Goal: Information Seeking & Learning: Check status

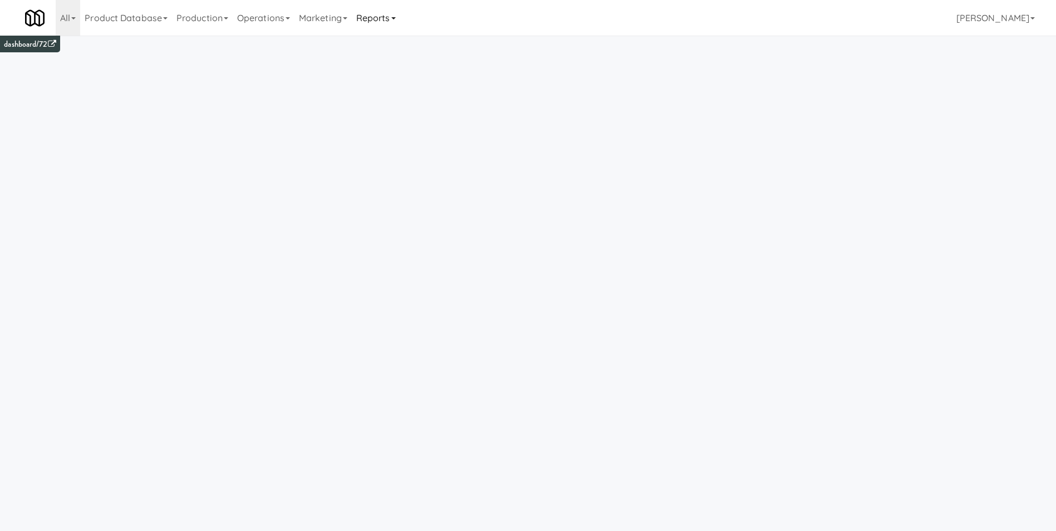
click at [373, 22] on link "Reports" at bounding box center [376, 18] width 48 height 36
click at [390, 88] on link "Payouts" at bounding box center [396, 88] width 89 height 20
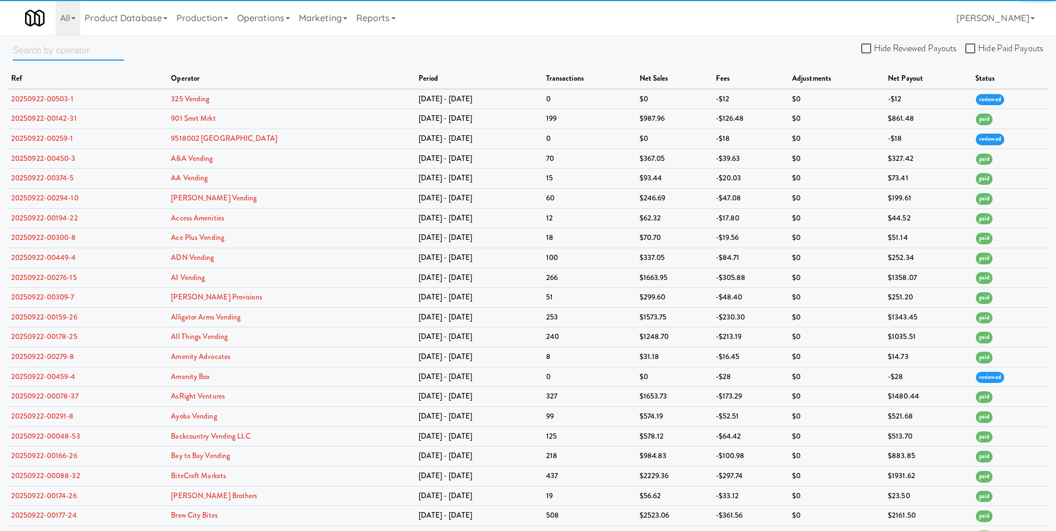
click at [61, 53] on input "text" at bounding box center [68, 50] width 111 height 21
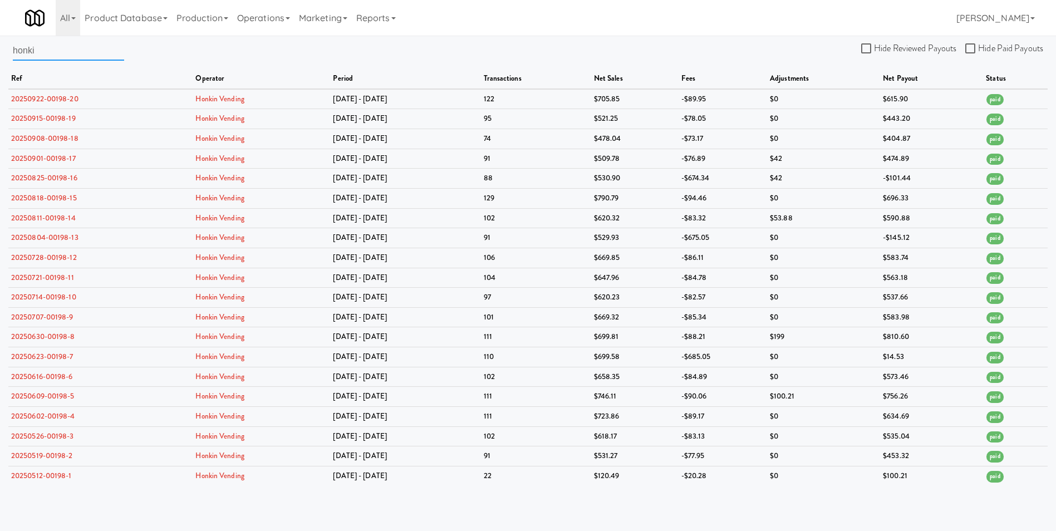
drag, startPoint x: 48, startPoint y: 52, endPoint x: -147, endPoint y: 51, distance: 195.4
click at [0, 51] on html "Okay Okay Select date: previous 2025-Sep next Su Mo Tu We Th Fr Sa 31 1 2 3 4 5…" at bounding box center [528, 265] width 1056 height 531
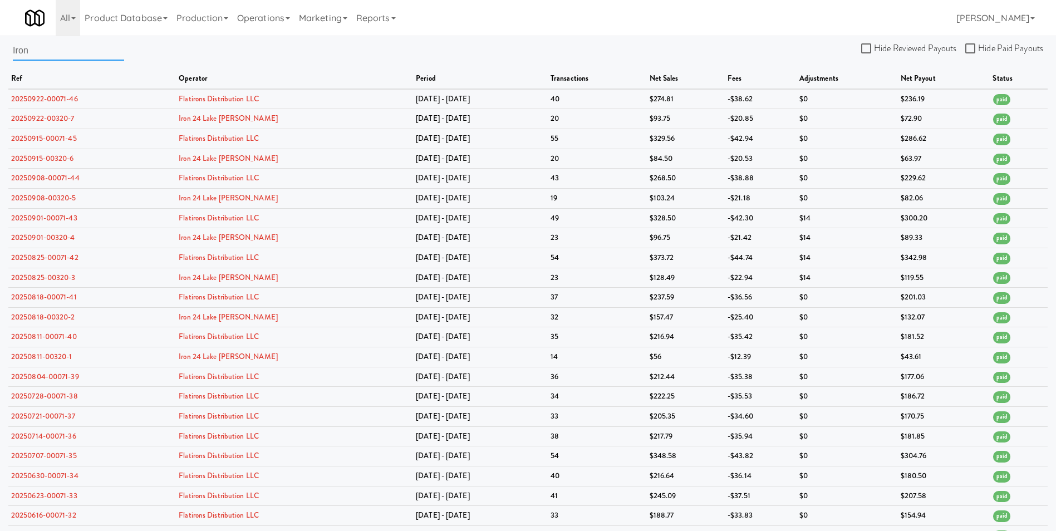
click at [62, 52] on input "Iron" at bounding box center [68, 50] width 111 height 21
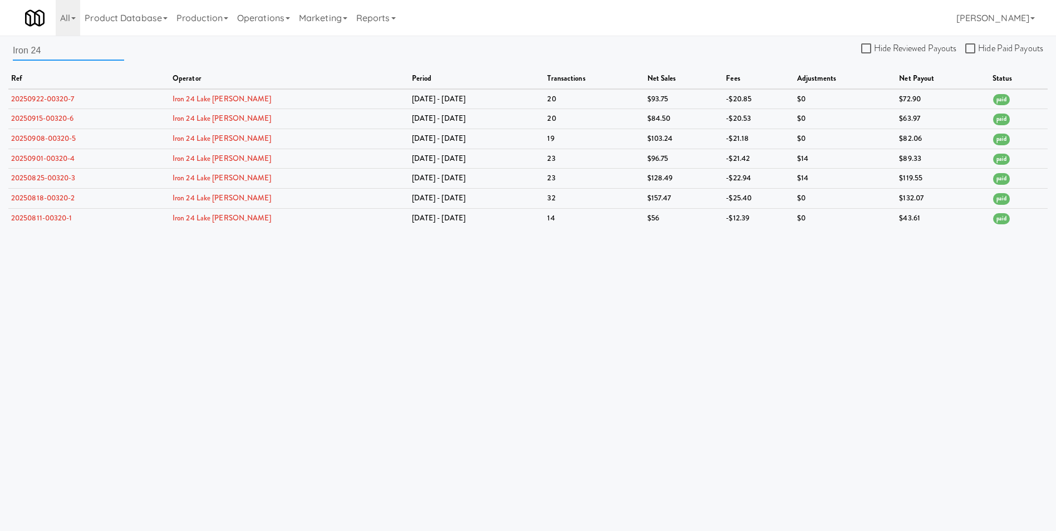
drag, startPoint x: 62, startPoint y: 46, endPoint x: -70, endPoint y: 35, distance: 133.0
click at [0, 35] on html "Okay Okay Select date: previous 2025-Sep next Su Mo Tu We Th Fr Sa 31 1 2 3 4 5…" at bounding box center [528, 265] width 1056 height 531
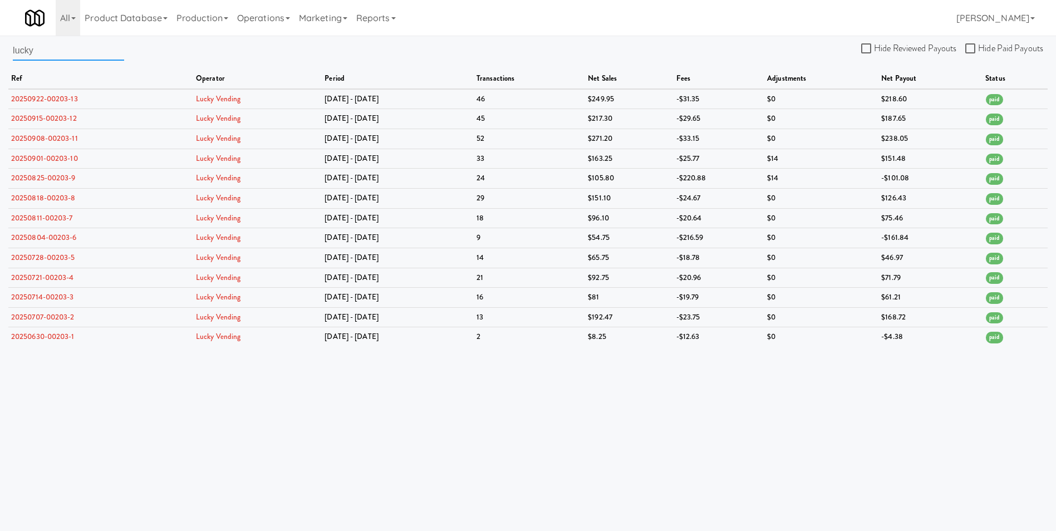
click at [50, 57] on input "lucky" at bounding box center [68, 50] width 111 height 21
drag, startPoint x: 50, startPoint y: 52, endPoint x: -266, endPoint y: 57, distance: 315.6
click at [0, 57] on html "Okay Okay Select date: previous 2025-Sep next Su Mo Tu We Th Fr Sa 31 1 2 3 4 5…" at bounding box center [528, 265] width 1056 height 531
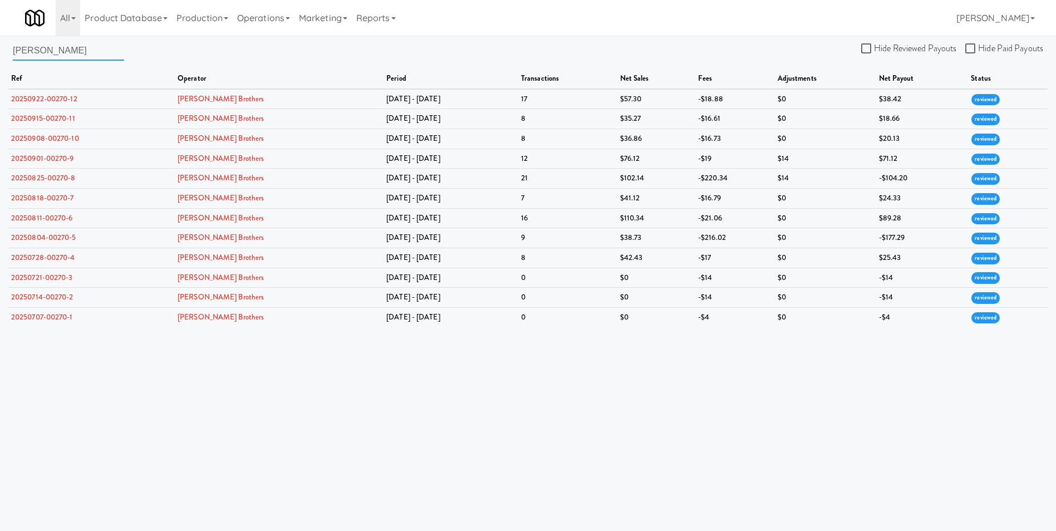
drag, startPoint x: 11, startPoint y: 51, endPoint x: -195, endPoint y: 51, distance: 205.9
click at [0, 51] on html "Okay Okay Select date: previous 2025-Sep next Su Mo Tu We Th Fr Sa 31 1 2 3 4 5…" at bounding box center [528, 265] width 1056 height 531
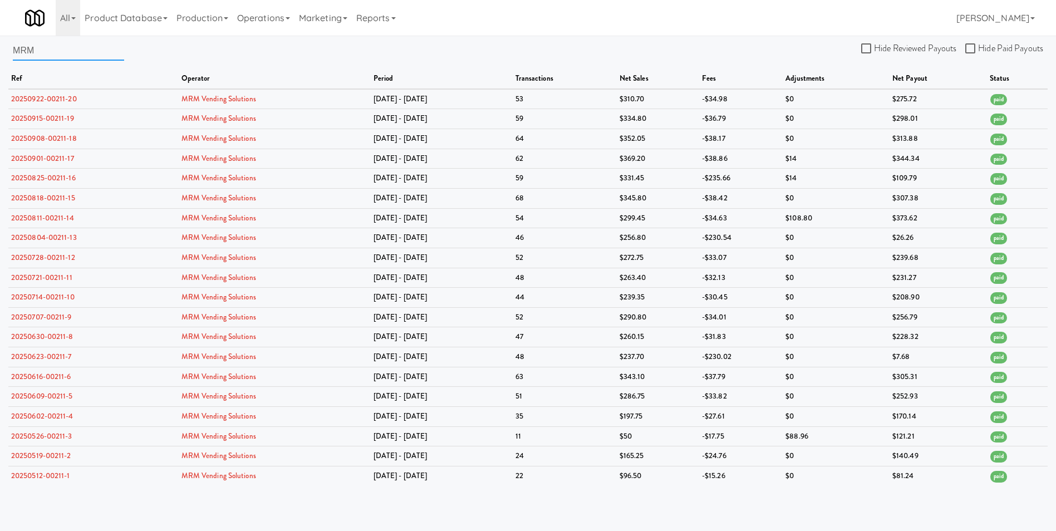
drag, startPoint x: 52, startPoint y: 57, endPoint x: -12, endPoint y: 47, distance: 64.3
click at [0, 47] on html "Okay Okay Select date: previous 2025-Sep next Su Mo Tu We Th Fr Sa 31 1 2 3 4 5…" at bounding box center [528, 265] width 1056 height 531
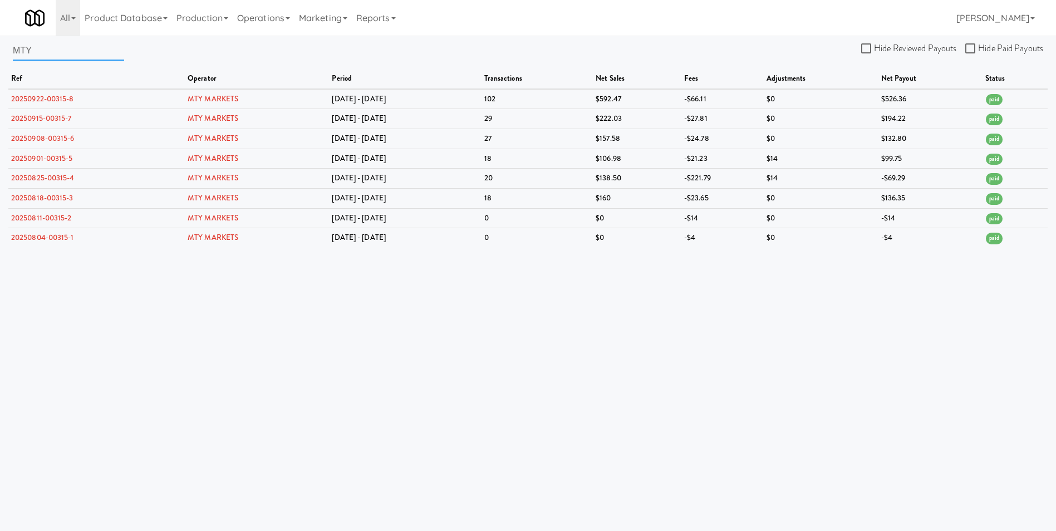
drag, startPoint x: 60, startPoint y: 53, endPoint x: -96, endPoint y: 57, distance: 156.5
click at [0, 57] on html "Okay Okay Select date: previous 2025-Sep next Su Mo Tu We Th Fr Sa 31 1 2 3 4 5…" at bounding box center [528, 265] width 1056 height 531
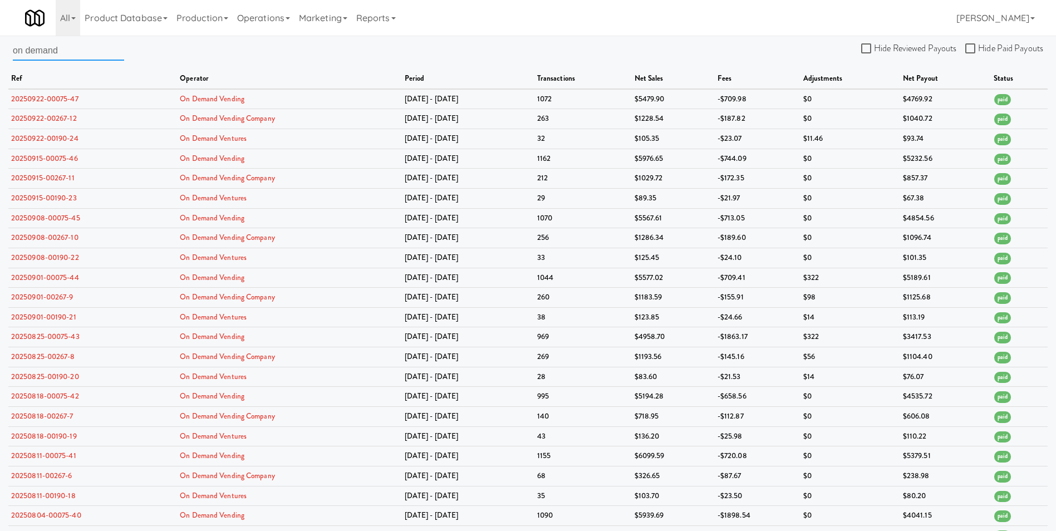
drag, startPoint x: 77, startPoint y: 52, endPoint x: -131, endPoint y: 55, distance: 208.2
click at [0, 55] on html "Okay Okay Select date: previous 2025-Sep next Su Mo Tu We Th Fr Sa 31 1 2 3 4 5…" at bounding box center [528, 265] width 1056 height 531
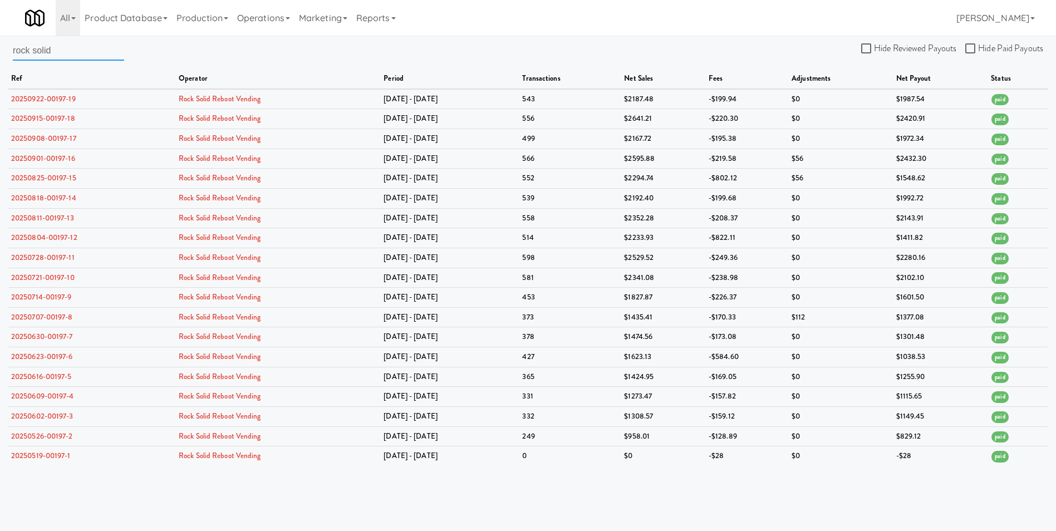
click at [67, 53] on input "rock solid" at bounding box center [68, 50] width 111 height 21
drag, startPoint x: 83, startPoint y: 47, endPoint x: -50, endPoint y: 52, distance: 133.7
click at [0, 52] on html "Okay Okay Select date: previous 2025-Sep next Su Mo Tu We Th Fr Sa 31 1 2 3 4 5…" at bounding box center [528, 265] width 1056 height 531
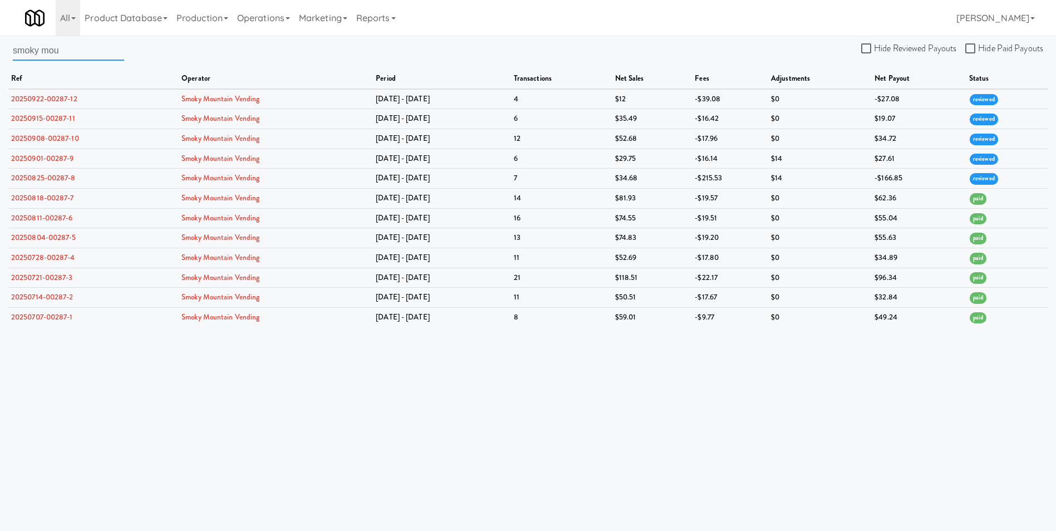
type input "smoky mou"
click at [194, 179] on link "Smoky Mountain Vending" at bounding box center [220, 178] width 78 height 11
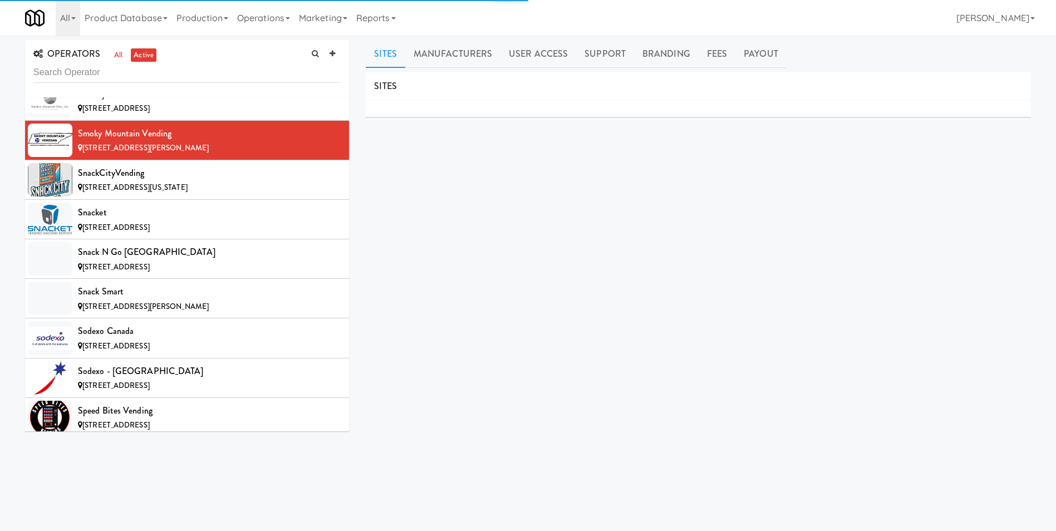
scroll to position [10355, 0]
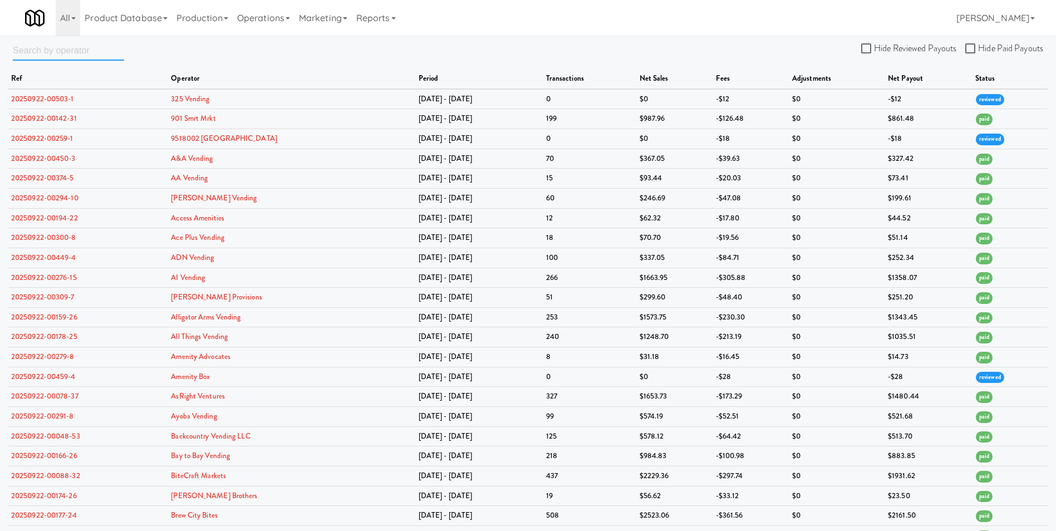
click at [96, 50] on input "text" at bounding box center [68, 50] width 111 height 21
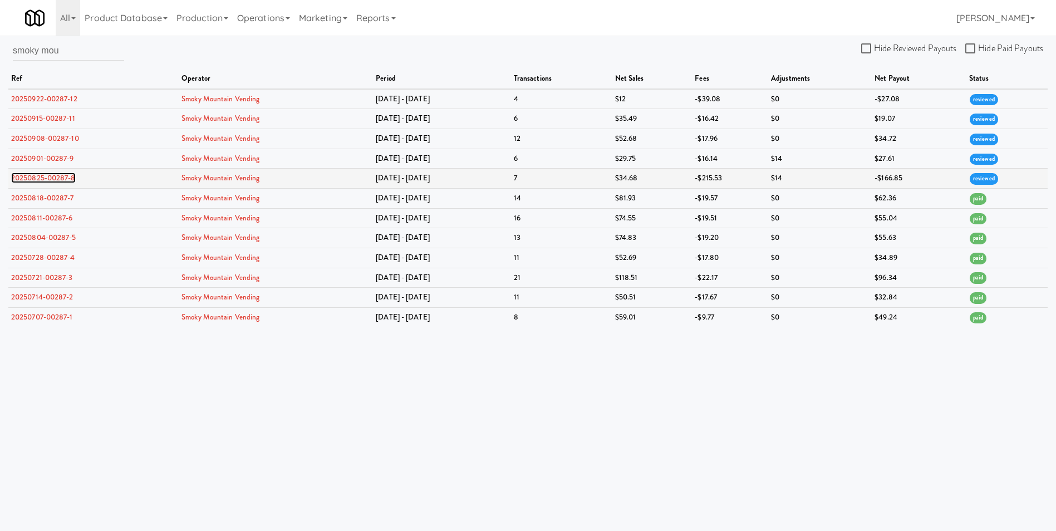
click at [63, 176] on link "20250825-00287-8" at bounding box center [43, 178] width 65 height 11
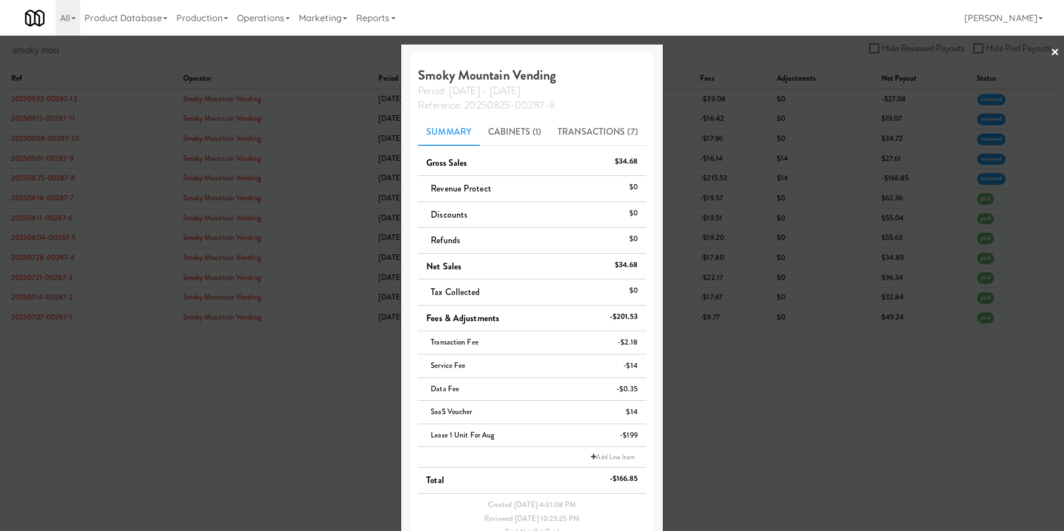
click at [1051, 48] on link "×" at bounding box center [1055, 53] width 9 height 35
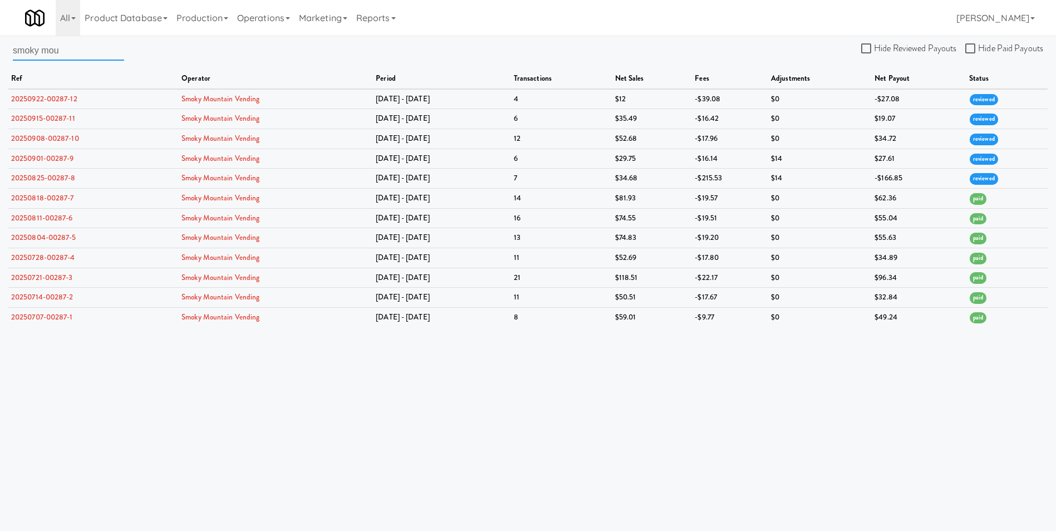
drag, startPoint x: 77, startPoint y: 50, endPoint x: -58, endPoint y: 46, distance: 135.3
click at [0, 46] on html "Okay Okay Select date: previous 2025-Sep next Su Mo Tu We Th Fr Sa 31 1 2 3 4 5…" at bounding box center [528, 265] width 1056 height 531
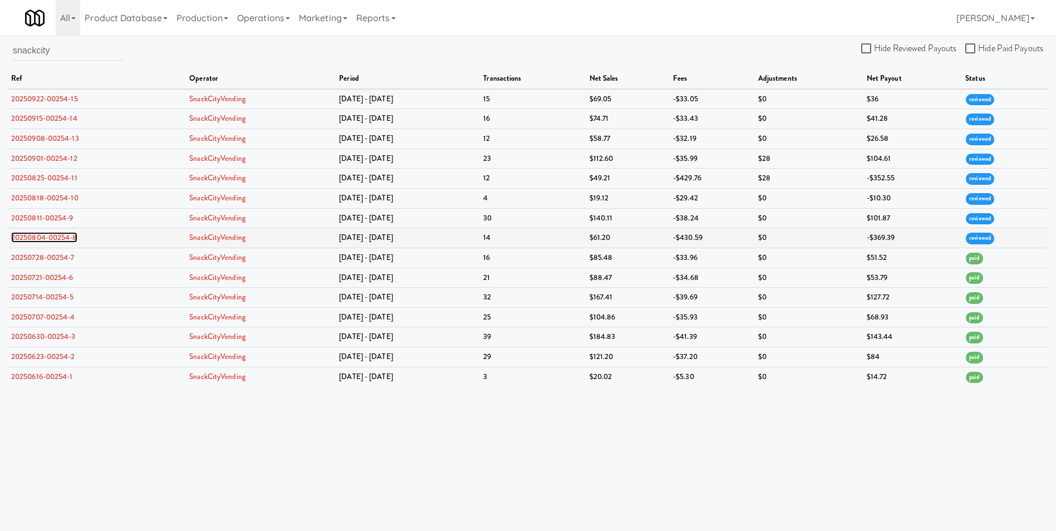
click at [54, 237] on link "20250804-00254-8" at bounding box center [44, 237] width 66 height 11
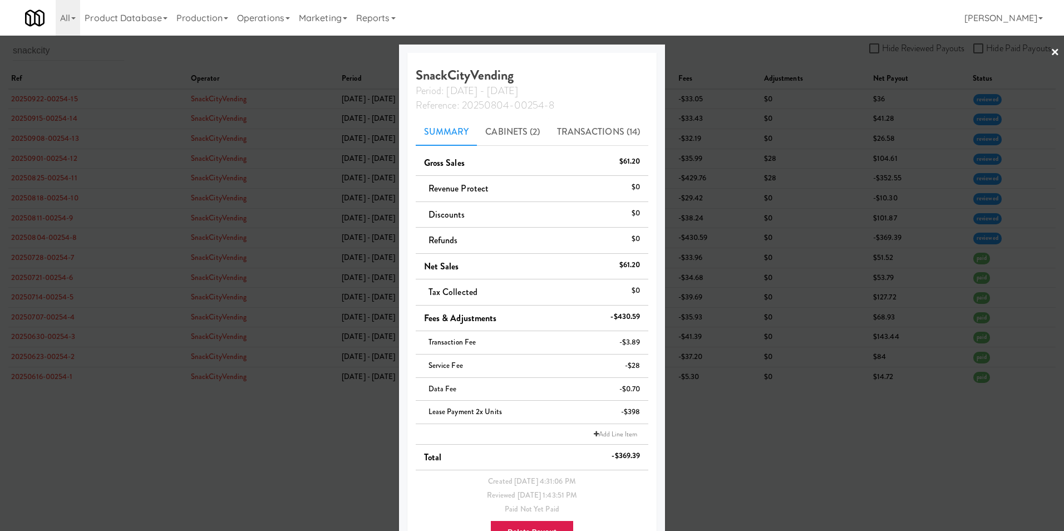
click at [1051, 53] on link "×" at bounding box center [1055, 53] width 9 height 35
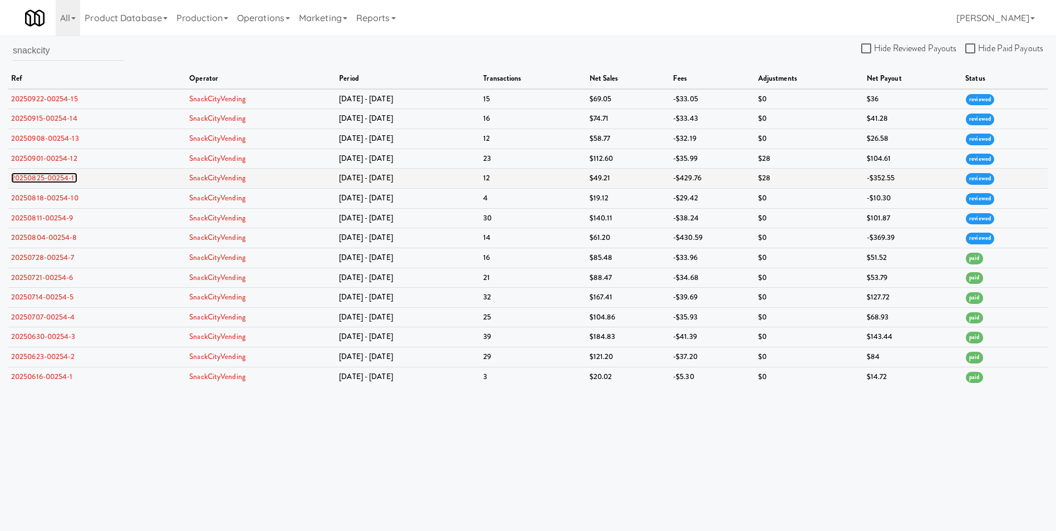
click at [50, 174] on link "20250825-00254-11" at bounding box center [44, 178] width 66 height 11
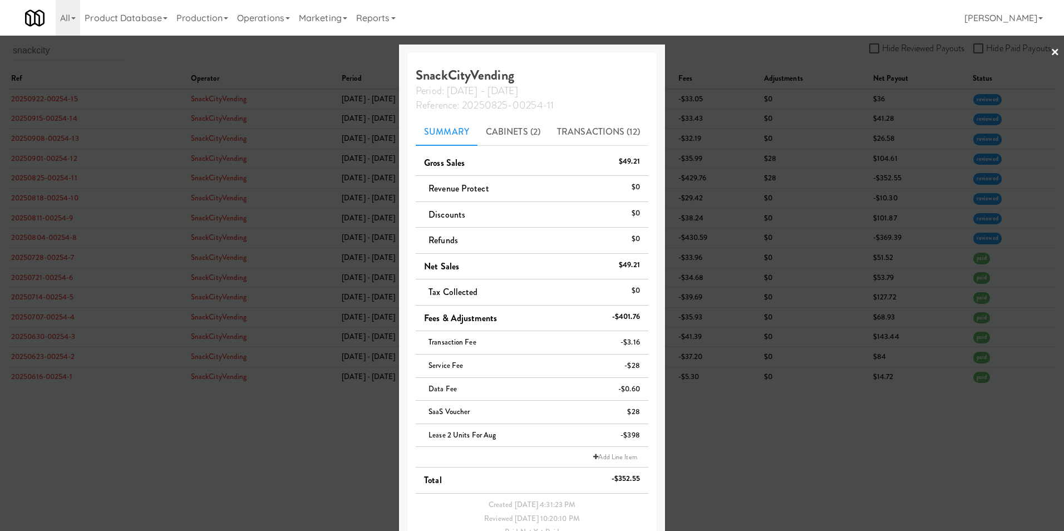
click at [1051, 54] on link "×" at bounding box center [1055, 53] width 9 height 35
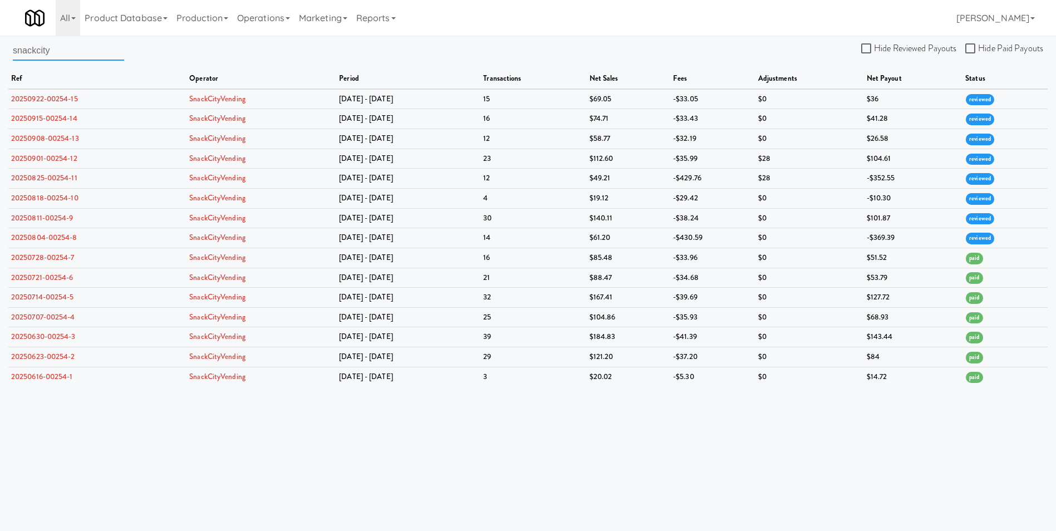
drag, startPoint x: 53, startPoint y: 46, endPoint x: 7, endPoint y: 57, distance: 46.8
click at [7, 57] on div "snackcity Hide Reviewed Payouts Hide Paid Payouts ref operator period transacti…" at bounding box center [528, 213] width 1056 height 346
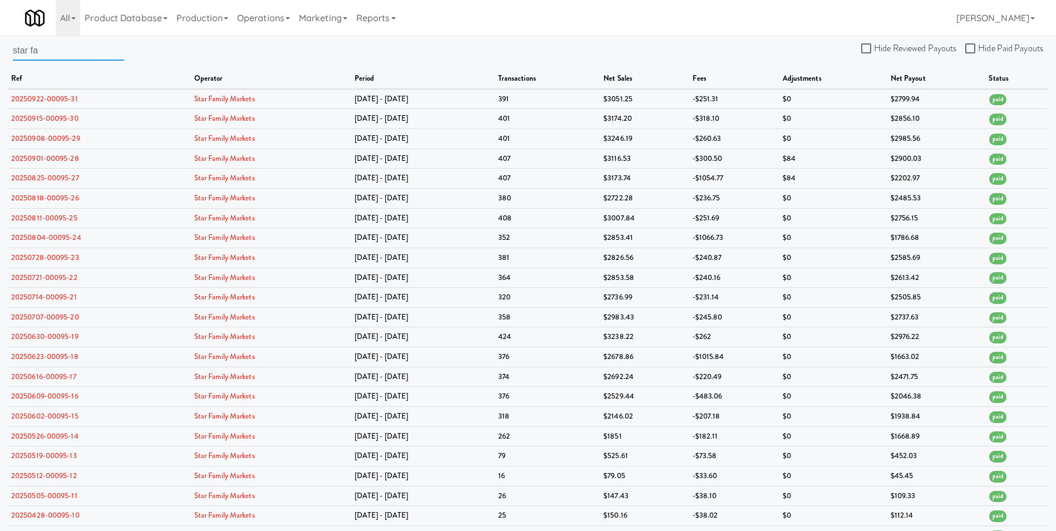
drag, startPoint x: 46, startPoint y: 50, endPoint x: 0, endPoint y: 54, distance: 45.9
click at [0, 54] on html "Okay Okay Select date: previous 2025-Sep next Su Mo Tu We Th Fr Sa 31 1 2 3 4 5…" at bounding box center [528, 265] width 1056 height 531
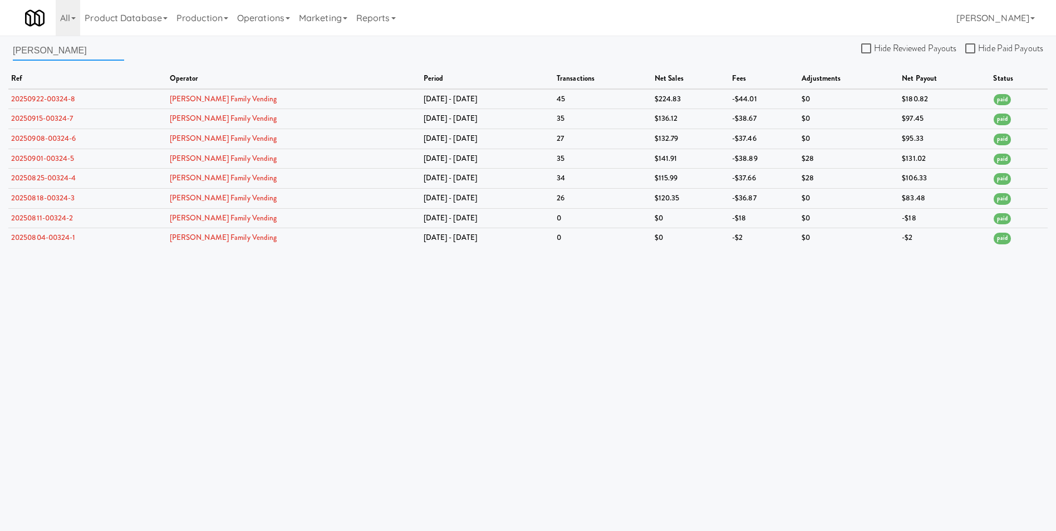
drag, startPoint x: 76, startPoint y: 47, endPoint x: -170, endPoint y: 44, distance: 245.5
click at [0, 44] on html "Okay Okay Select date: previous 2025-Sep next Su Mo Tu We Th Fr Sa 31 1 2 3 4 5…" at bounding box center [528, 265] width 1056 height 531
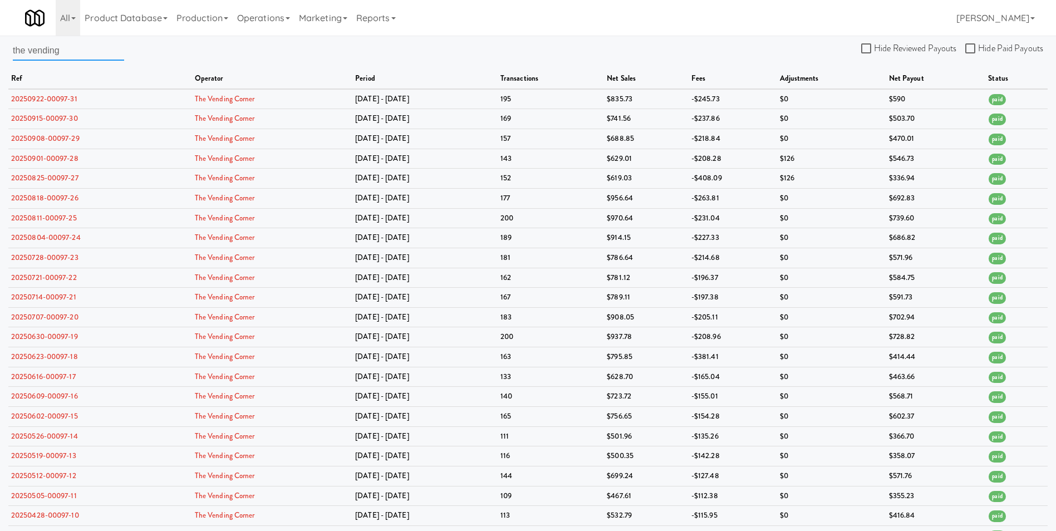
drag, startPoint x: 71, startPoint y: 47, endPoint x: -352, endPoint y: 57, distance: 422.5
click at [0, 57] on html "Okay Okay Select date: previous 2025-Sep next Su Mo Tu We Th Fr Sa 31 1 2 3 4 5…" at bounding box center [528, 265] width 1056 height 531
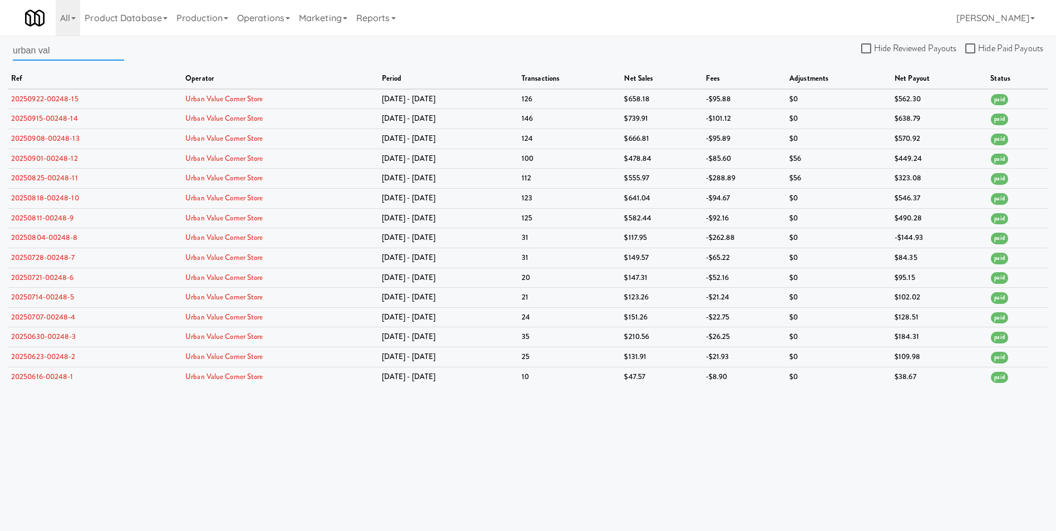
drag, startPoint x: 55, startPoint y: 48, endPoint x: -163, endPoint y: 51, distance: 217.1
click at [0, 51] on html "Okay Okay Select date: previous 2025-Sep next Su Mo Tu We Th Fr Sa 31 1 2 3 4 5…" at bounding box center [528, 265] width 1056 height 531
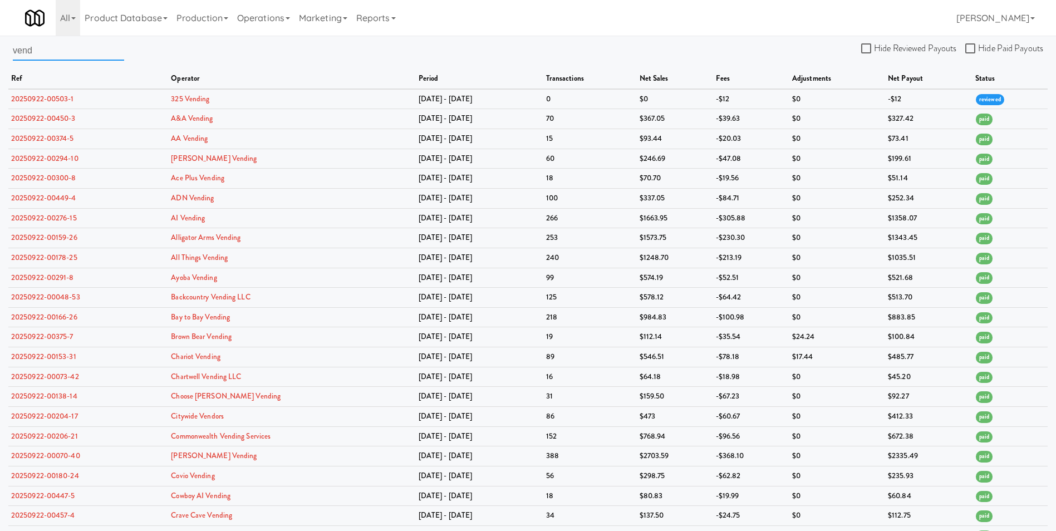
click at [65, 52] on input "vend" at bounding box center [68, 50] width 111 height 21
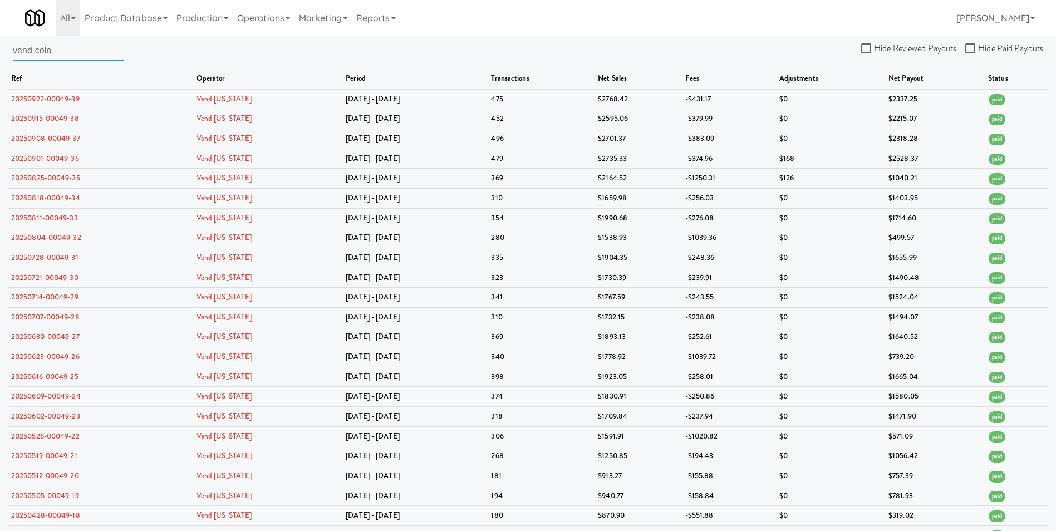
drag, startPoint x: 59, startPoint y: 55, endPoint x: -214, endPoint y: 48, distance: 273.4
click at [0, 48] on html "Okay Okay Select date: previous 2025-Sep next Su Mo Tu We Th Fr Sa 31 1 2 3 4 5…" at bounding box center [528, 265] width 1056 height 531
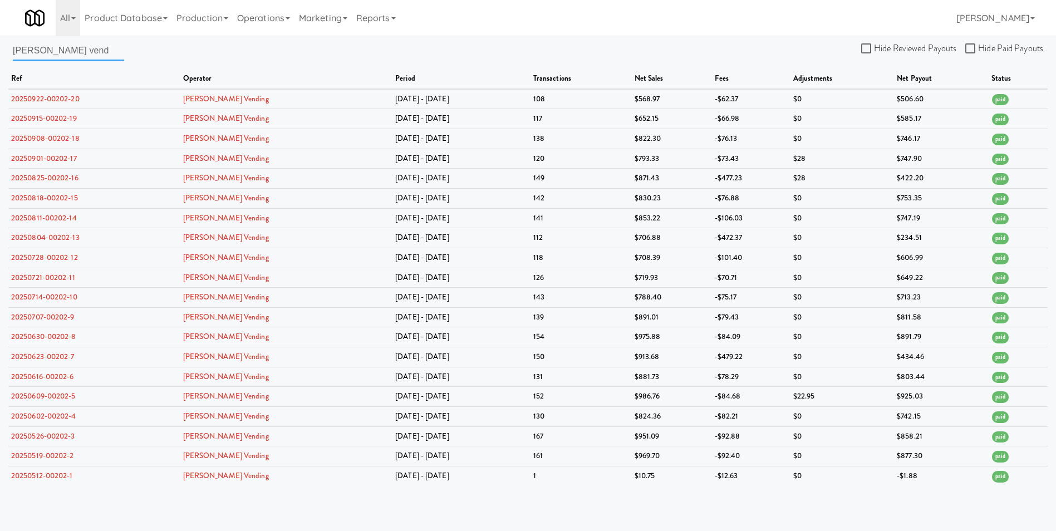
drag, startPoint x: 71, startPoint y: 58, endPoint x: -70, endPoint y: 53, distance: 140.9
click at [0, 53] on html "Okay Okay Select date: previous 2025-Sep next Su Mo Tu We Th Fr Sa 31 1 2 3 4 5…" at bounding box center [528, 265] width 1056 height 531
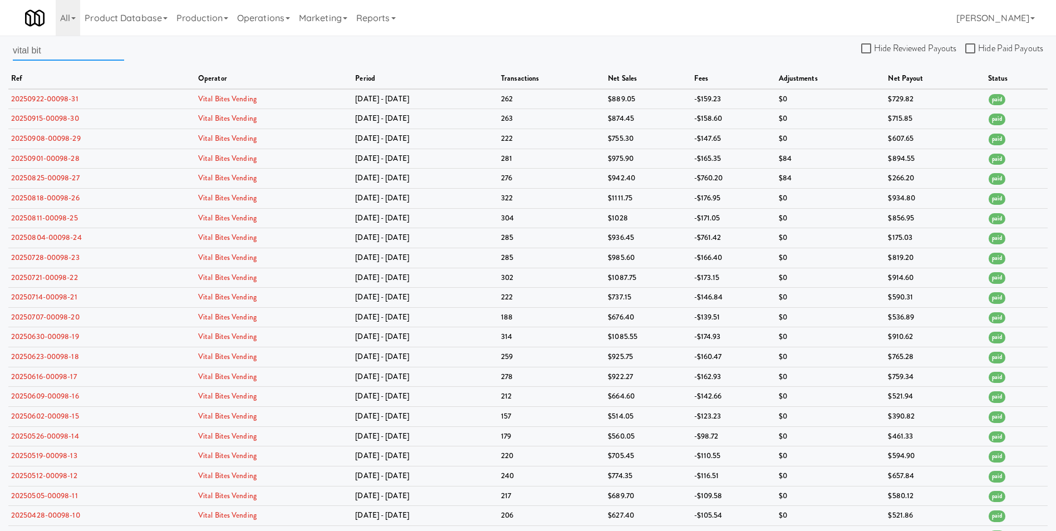
drag, startPoint x: 78, startPoint y: 46, endPoint x: -45, endPoint y: 54, distance: 122.7
click at [0, 54] on html "Okay Okay Select date: previous 2025-Sep next Su Mo Tu We Th Fr Sa 31 1 2 3 4 5…" at bounding box center [528, 265] width 1056 height 531
type input "warri"
